Goal: Task Accomplishment & Management: Manage account settings

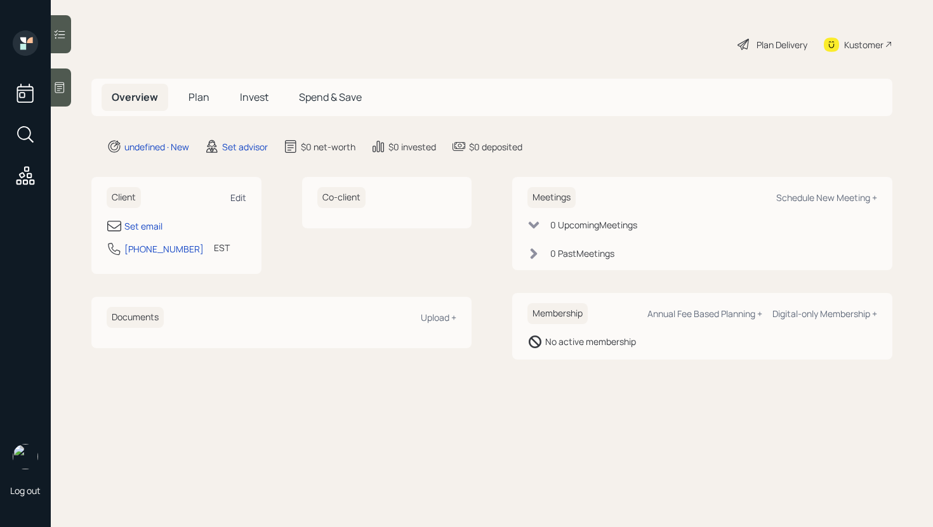
click at [235, 199] on div "Edit" at bounding box center [238, 198] width 16 height 12
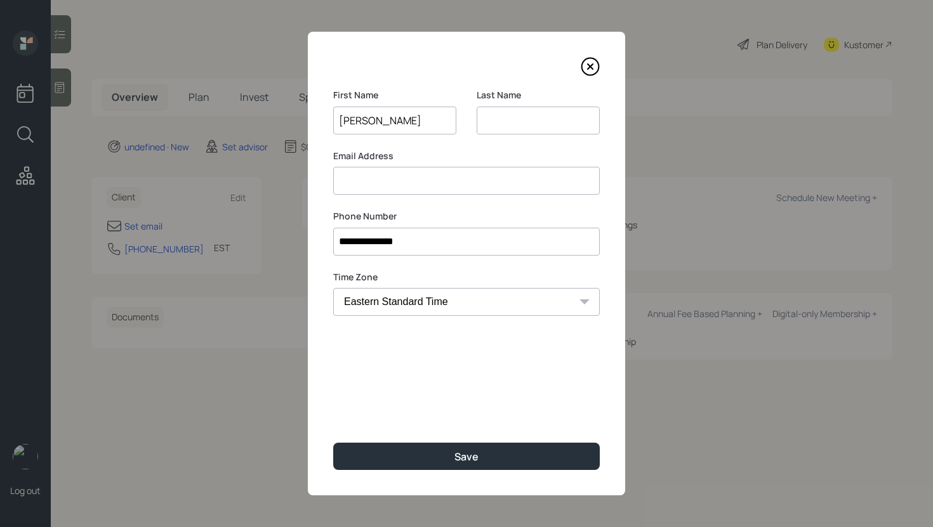
click at [389, 128] on input "[PERSON_NAME]" at bounding box center [394, 121] width 123 height 28
type input "[PERSON_NAME]"
click at [555, 122] on input at bounding box center [538, 121] width 123 height 28
paste input "[PERSON_NAME]"
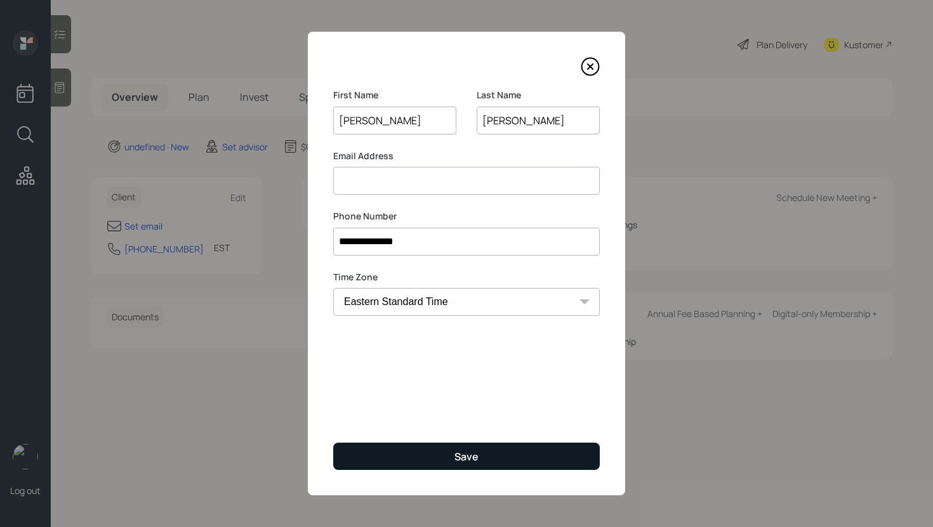
type input "[PERSON_NAME]"
click at [479, 452] on button "Save" at bounding box center [466, 456] width 267 height 27
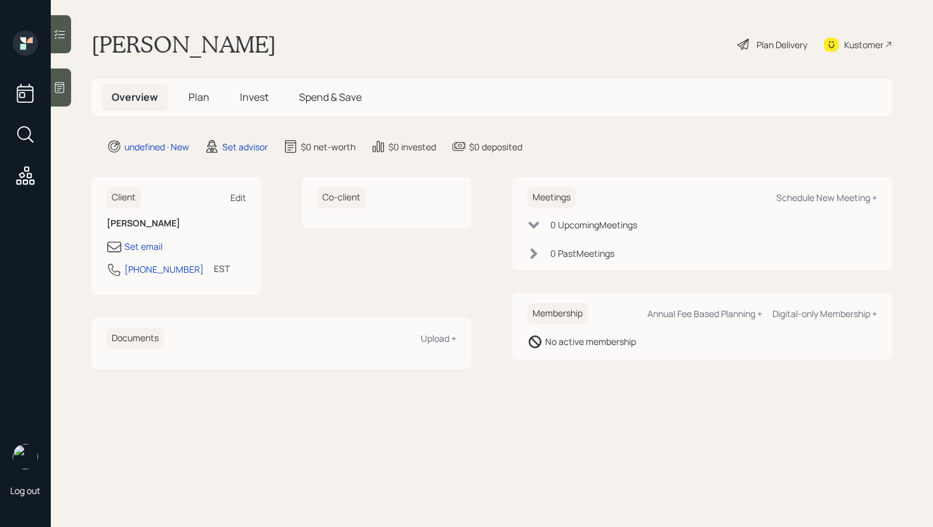
click at [239, 194] on div "Edit" at bounding box center [238, 198] width 16 height 12
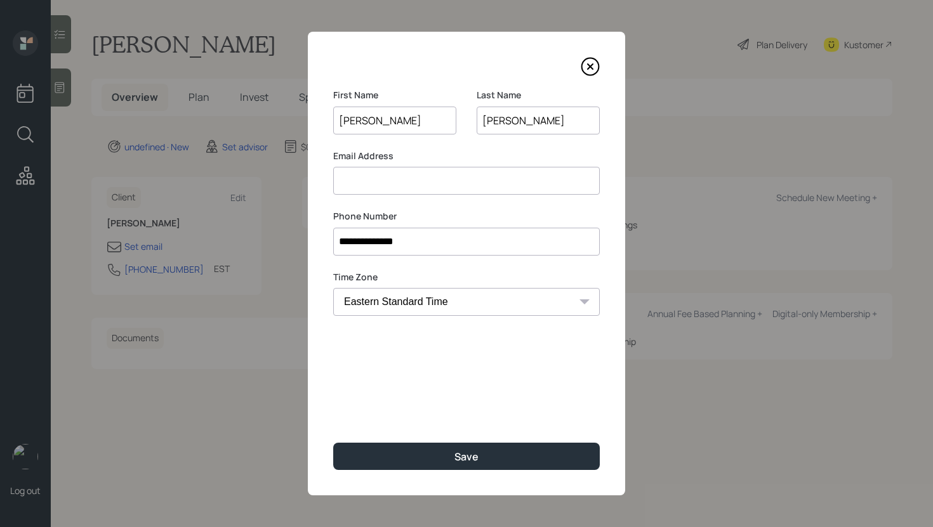
click at [393, 178] on input at bounding box center [466, 181] width 267 height 28
click at [431, 183] on input at bounding box center [466, 181] width 267 height 28
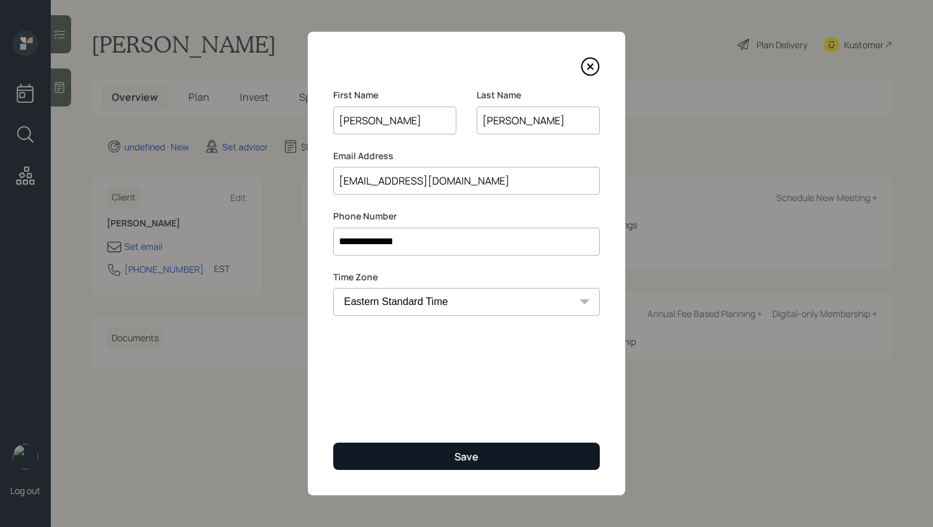
type input "[EMAIL_ADDRESS][DOMAIN_NAME]"
click at [465, 456] on div "Save" at bounding box center [466, 457] width 24 height 14
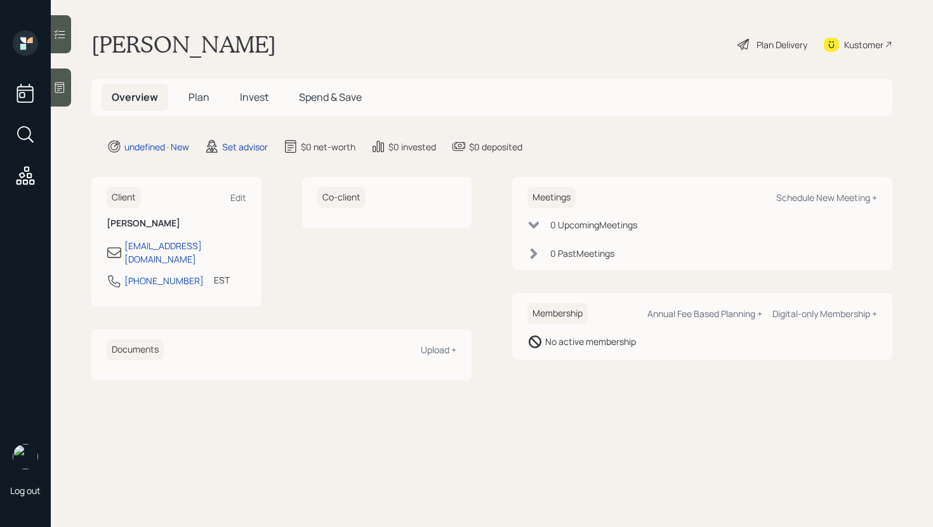
click at [466, 68] on main "[PERSON_NAME] Plan Delivery Kustomer Overview Plan Invest Spend & Save undefine…" at bounding box center [492, 263] width 882 height 527
